Goal: Task Accomplishment & Management: Manage account settings

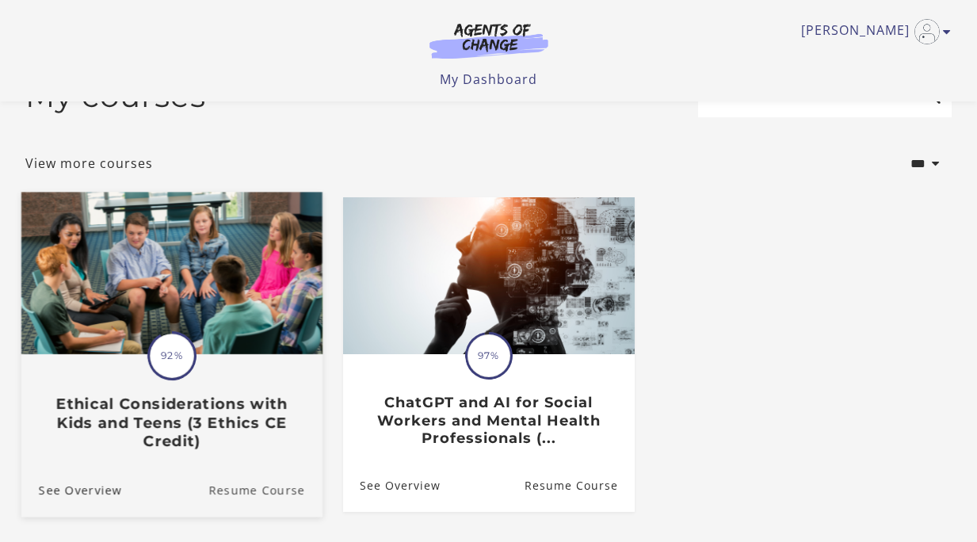
scroll to position [36, 0]
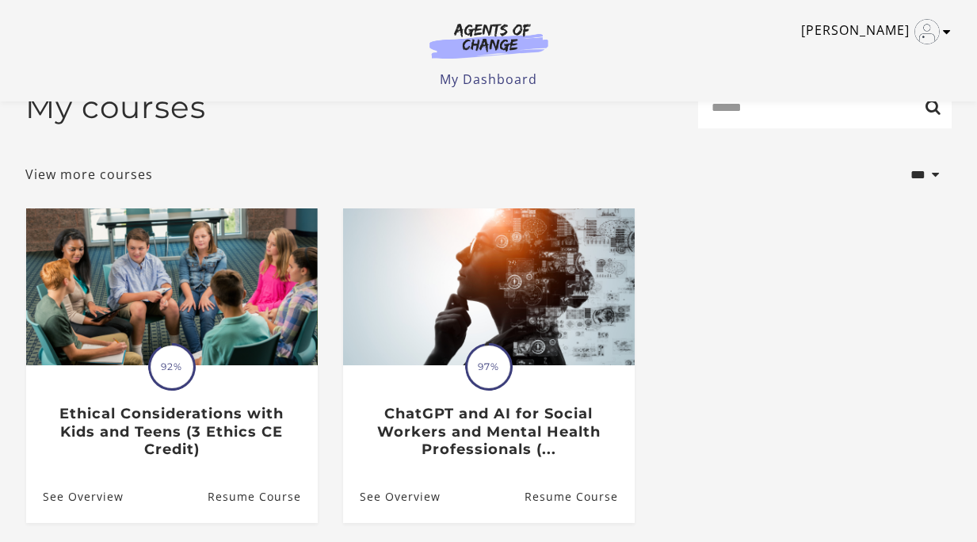
click at [947, 32] on icon "Toggle menu" at bounding box center [947, 31] width 8 height 13
click at [850, 58] on link "My Account" at bounding box center [885, 57] width 139 height 27
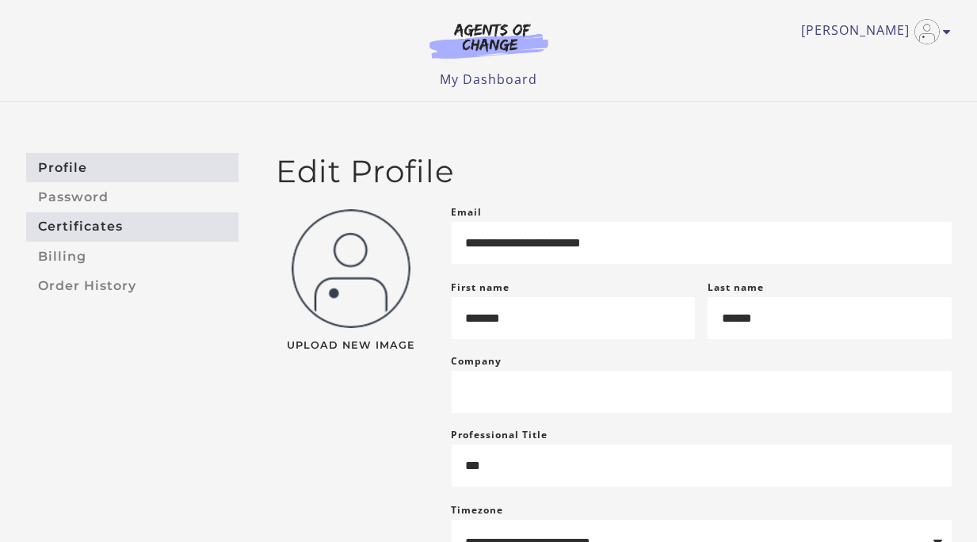
click at [102, 232] on link "Certificates" at bounding box center [132, 226] width 212 height 29
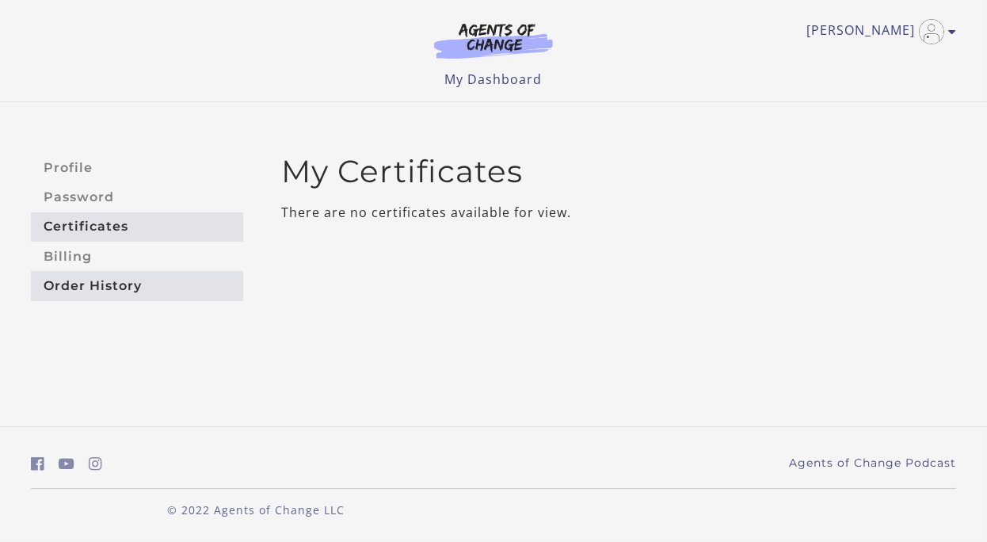
click at [68, 284] on link "Order History" at bounding box center [137, 285] width 212 height 29
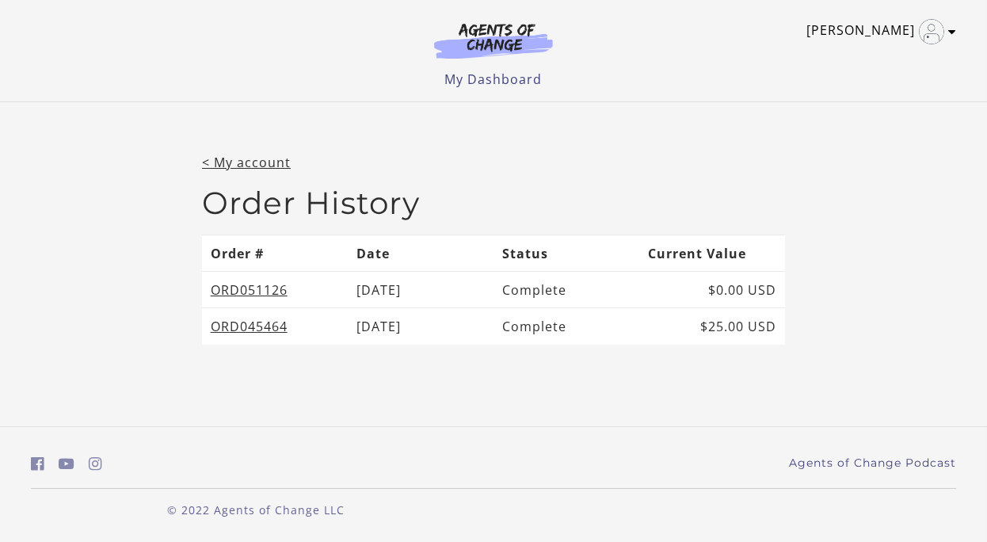
click at [903, 32] on link "[PERSON_NAME]" at bounding box center [877, 31] width 142 height 25
click at [947, 34] on link "[PERSON_NAME]" at bounding box center [877, 31] width 142 height 25
click at [951, 32] on icon "Toggle menu" at bounding box center [952, 31] width 8 height 13
